Goal: Task Accomplishment & Management: Use online tool/utility

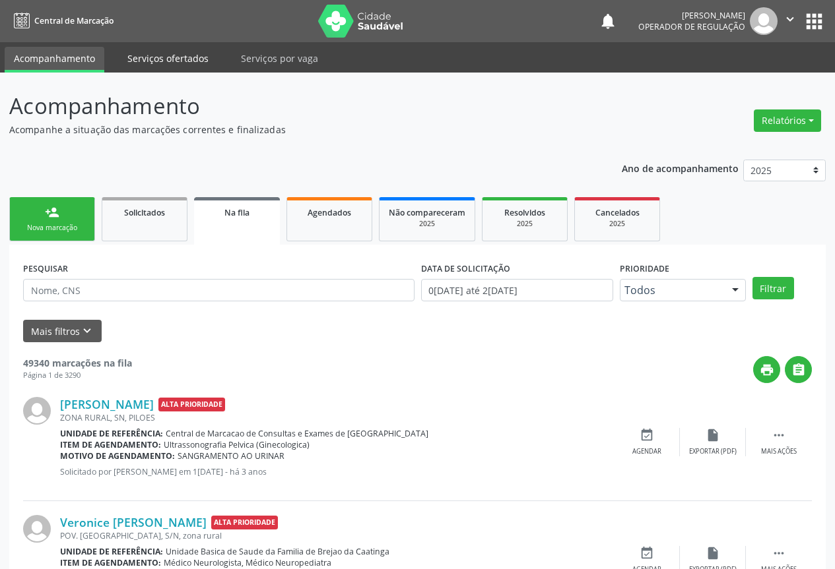
click at [135, 65] on link "Serviços ofertados" at bounding box center [168, 58] width 100 height 23
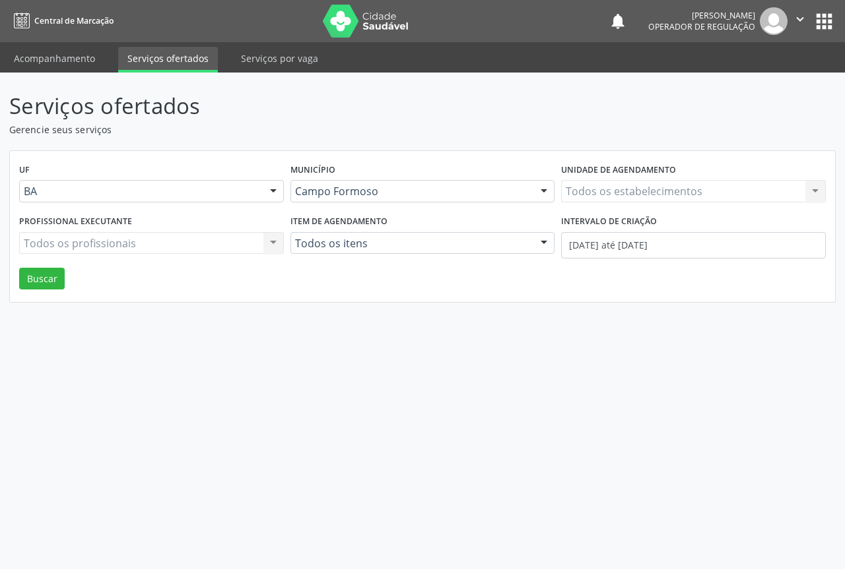
click at [616, 187] on div "Todos os estabelecimentos Todos os estabelecimentos Nenhum resultado encontrado…" at bounding box center [693, 191] width 265 height 22
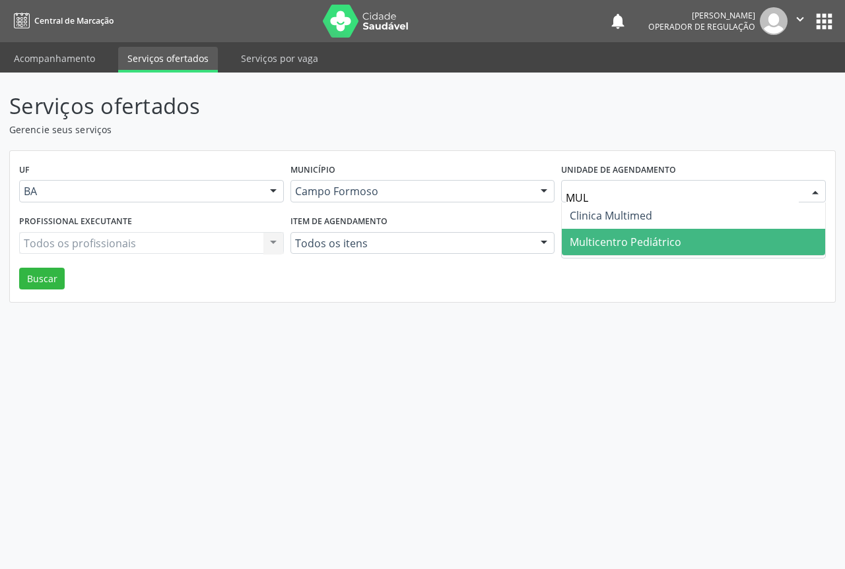
type input "MULT"
click at [617, 239] on span "Multicentro Pediátrico" at bounding box center [625, 242] width 112 height 15
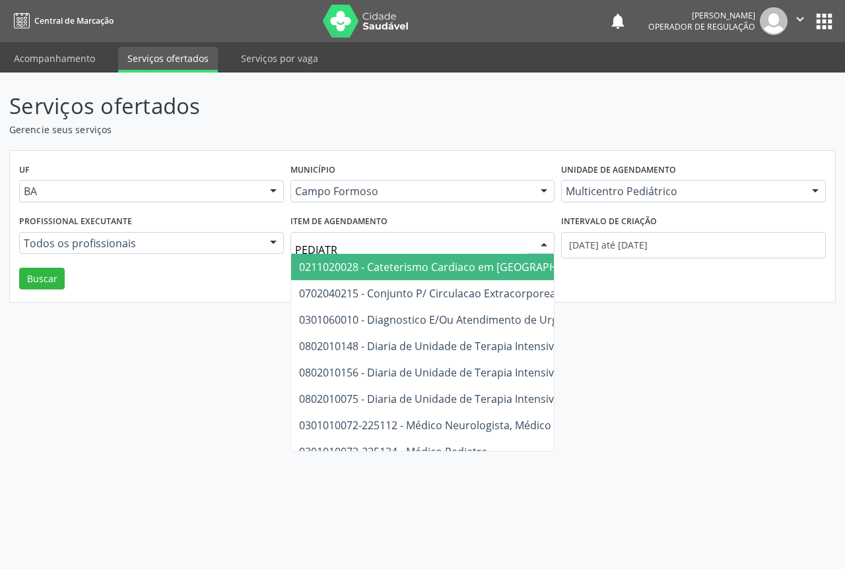
type input "PEDIATRA"
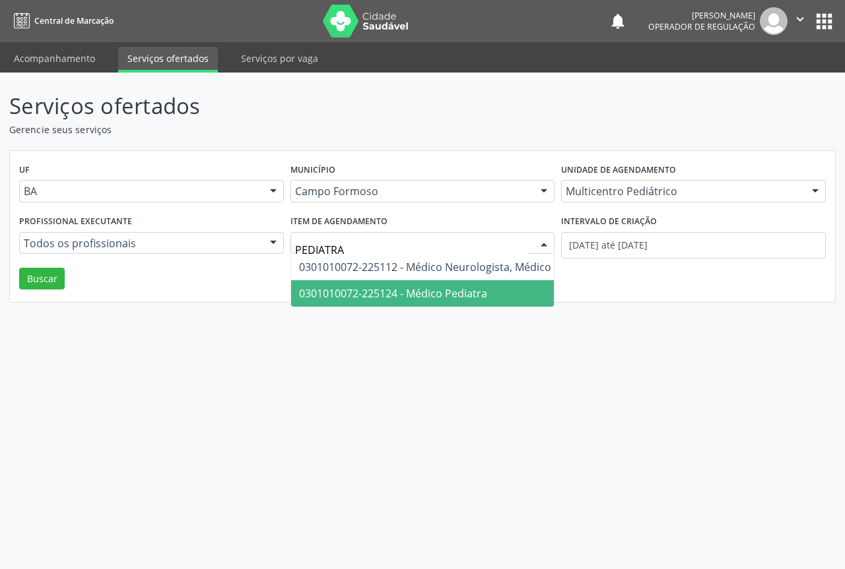
click at [493, 286] on span "0301010072-225124 - Médico Pediatra" at bounding box center [463, 293] width 344 height 26
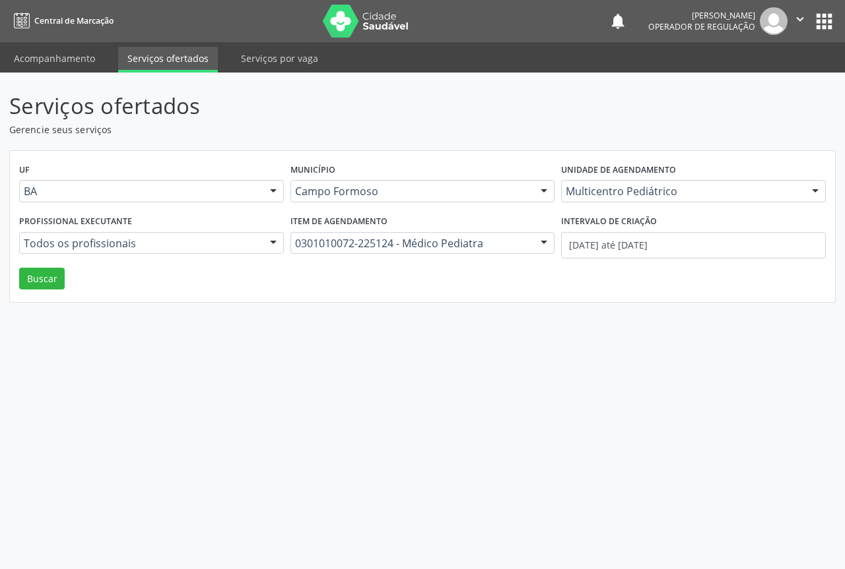
click at [274, 238] on div at bounding box center [273, 244] width 20 height 22
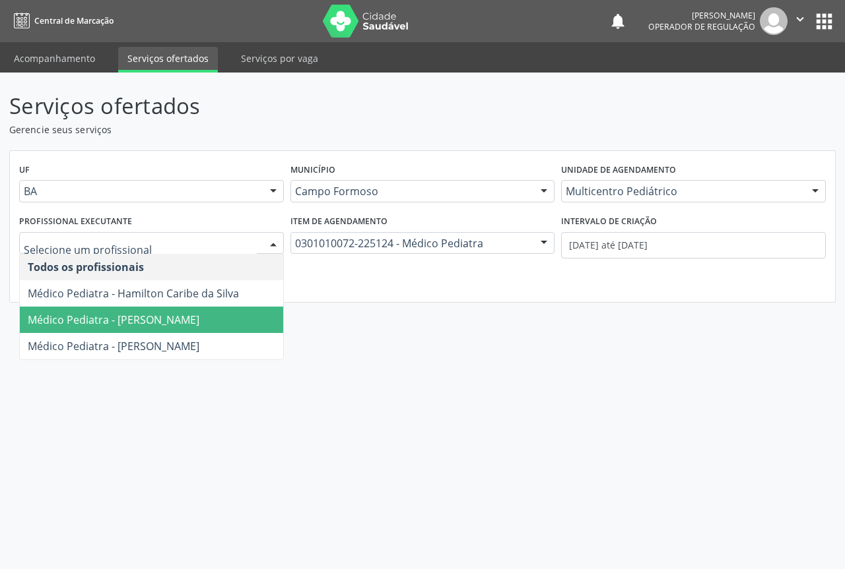
click at [199, 316] on span "Médico Pediatra - [PERSON_NAME]" at bounding box center [114, 320] width 172 height 15
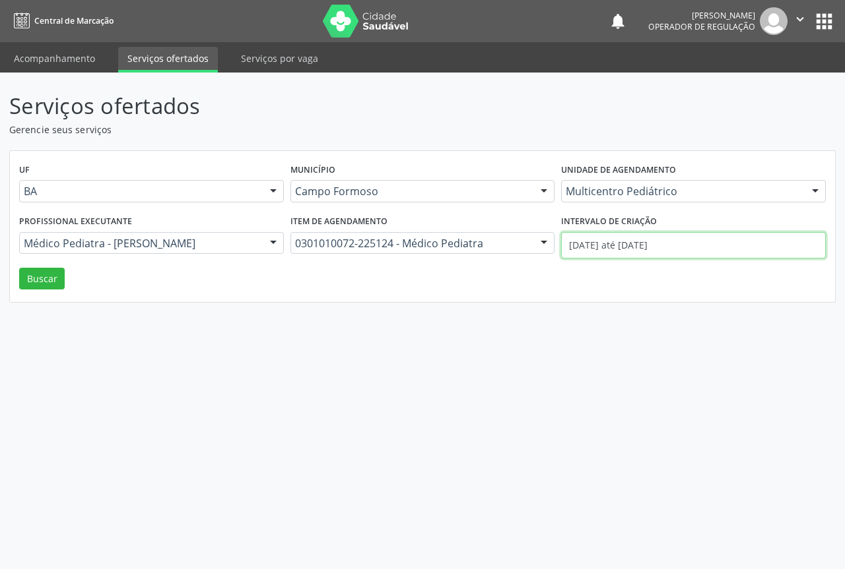
click at [626, 251] on input "[DATE] até [DATE]" at bounding box center [693, 245] width 265 height 26
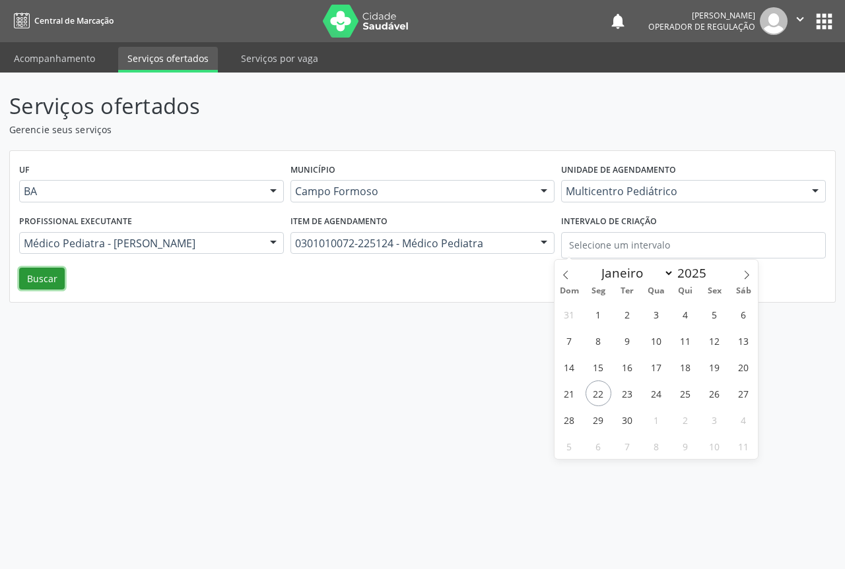
click at [28, 273] on button "Buscar" at bounding box center [42, 279] width 46 height 22
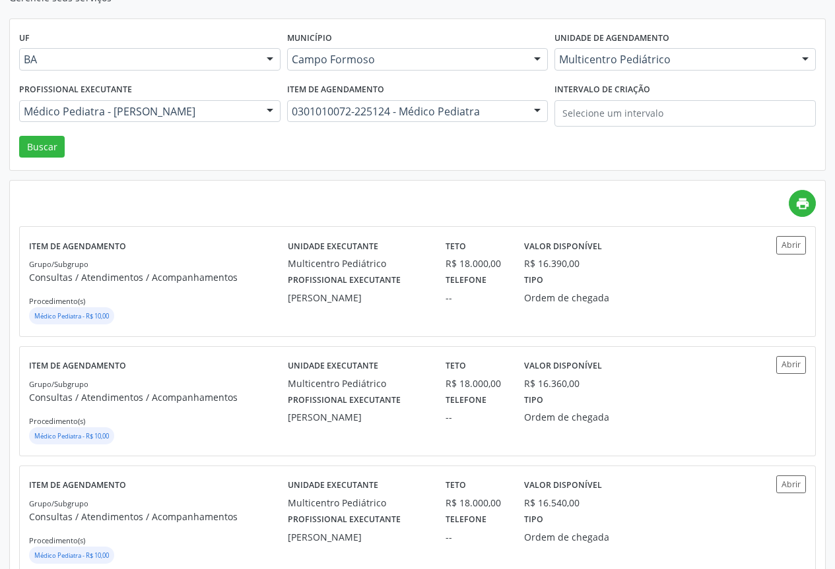
scroll to position [198, 0]
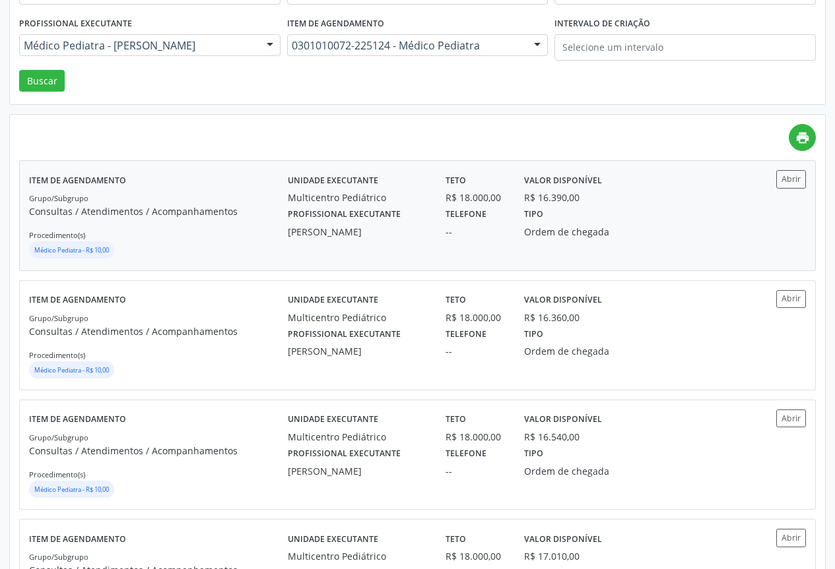
click at [151, 242] on div "Médico Pediatra - R$ 10,00" at bounding box center [158, 252] width 259 height 20
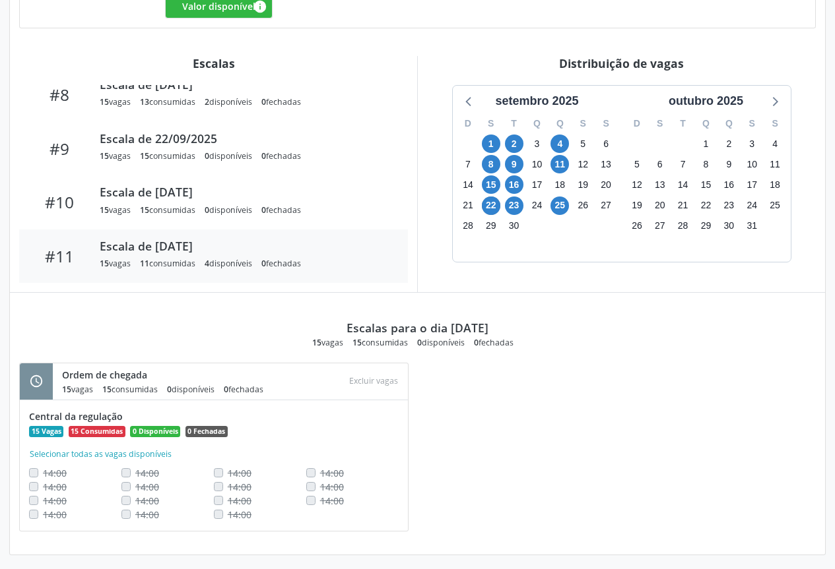
scroll to position [414, 0]
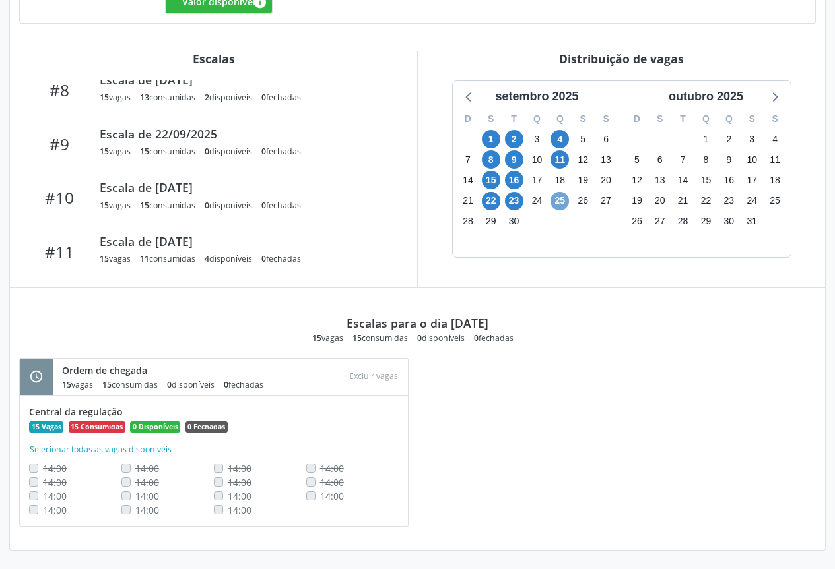
click at [562, 203] on span "25" at bounding box center [559, 201] width 18 height 18
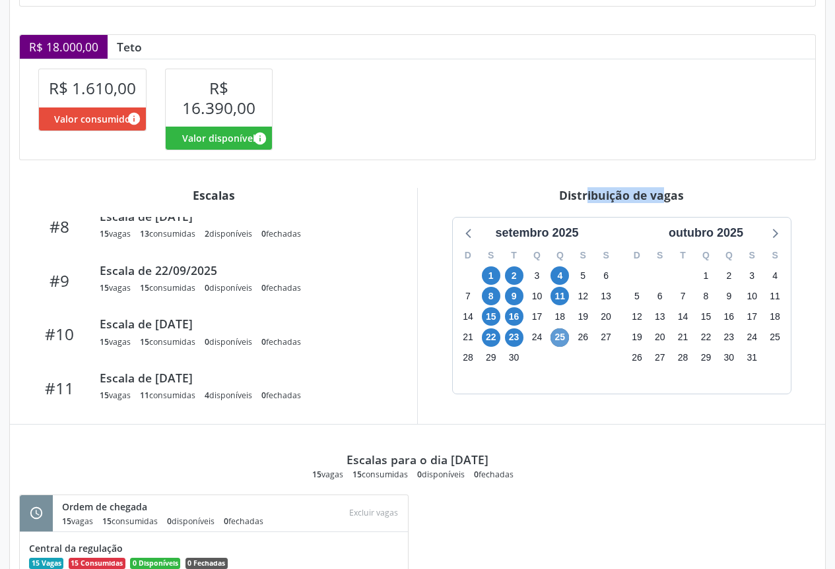
click at [562, 203] on div "Distribuição de vagas" at bounding box center [621, 195] width 389 height 15
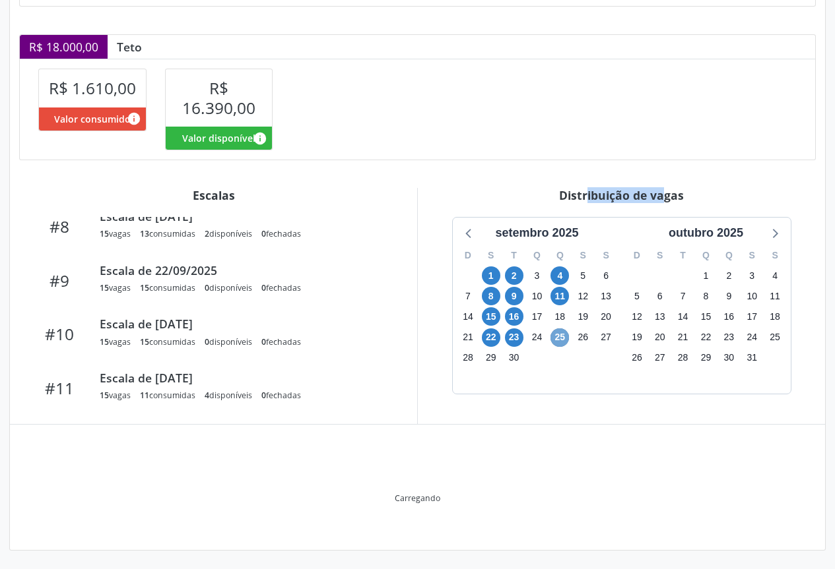
click at [560, 332] on span "25" at bounding box center [559, 338] width 18 height 18
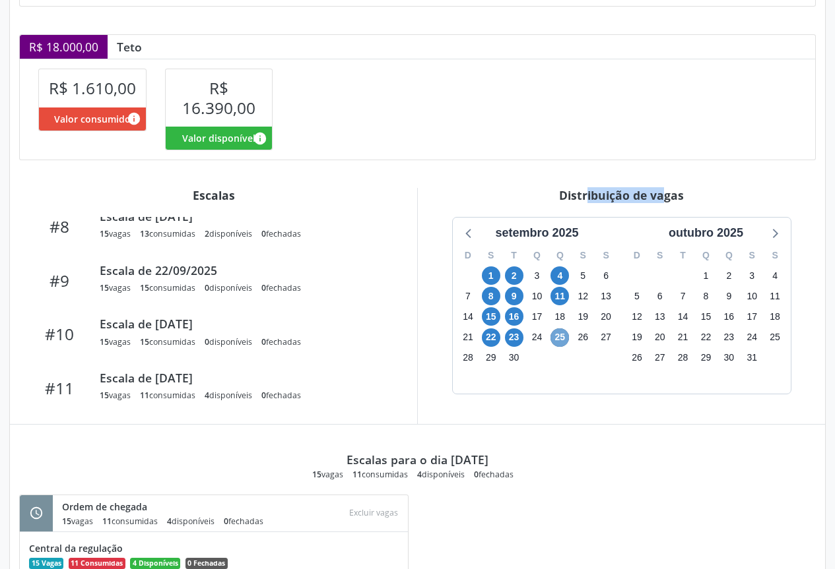
scroll to position [414, 0]
